Goal: Information Seeking & Learning: Learn about a topic

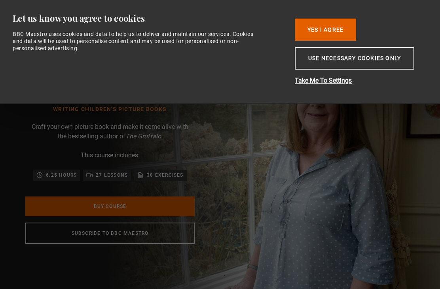
click at [326, 32] on button "Yes I Agree" at bounding box center [325, 30] width 61 height 22
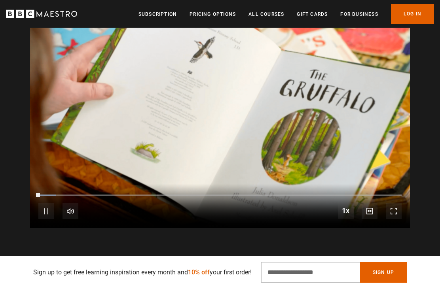
scroll to position [0, 121]
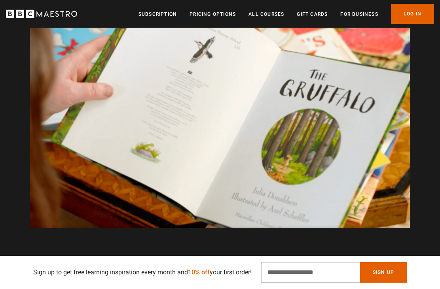
click at [368, 178] on video-js "Video Player is loading. Play Course overview for Writing Children's Picture Bo…" at bounding box center [220, 121] width 380 height 214
click at [386, 164] on video-js "Video Player is loading. Play Course overview for Writing Children's Picture Bo…" at bounding box center [220, 121] width 380 height 214
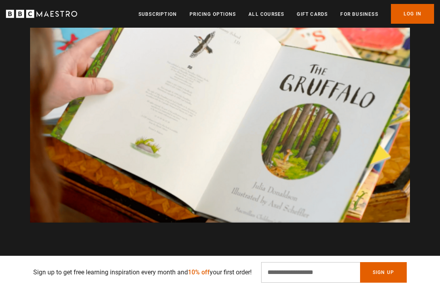
scroll to position [0, 1327]
click at [355, 181] on video-js "Video Player is loading. Play Course overview for Writing Children's Picture Bo…" at bounding box center [220, 116] width 380 height 214
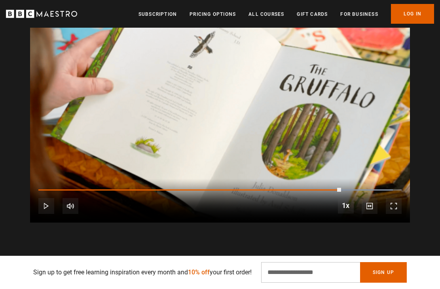
click at [359, 142] on video-js "Video Player is loading. Play Course overview for Writing Children's Picture Bo…" at bounding box center [220, 116] width 380 height 214
click at [361, 151] on video-js "Video Player is loading. Play Course overview for Writing Children's Picture Bo…" at bounding box center [220, 116] width 380 height 214
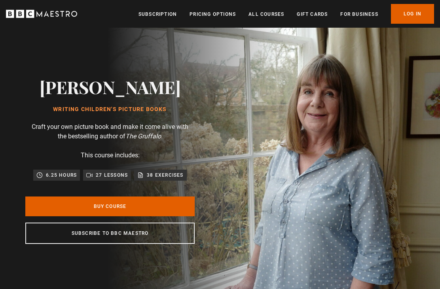
scroll to position [0, 1689]
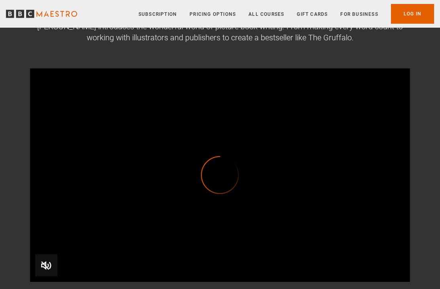
scroll to position [56, 0]
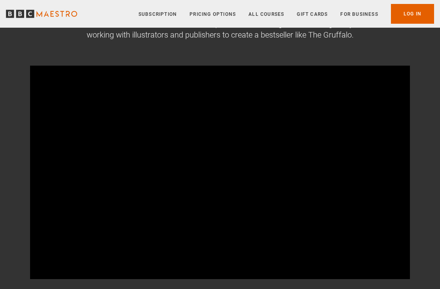
click at [246, 196] on video-js "Video Player is loading. Play BBC Maestro Trailer 10s Skip Back 10 seconds Paus…" at bounding box center [220, 173] width 380 height 214
click at [40, 261] on video-js "Video Player is loading. Play BBC Maestro Trailer 10s Skip Back 10 seconds Paus…" at bounding box center [220, 173] width 380 height 214
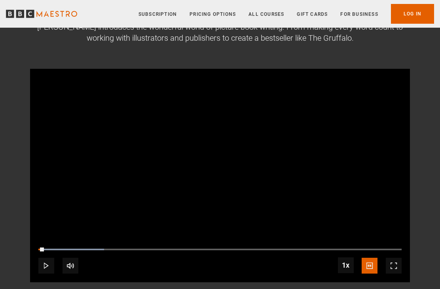
scroll to position [55, 0]
